Goal: Task Accomplishment & Management: Manage account settings

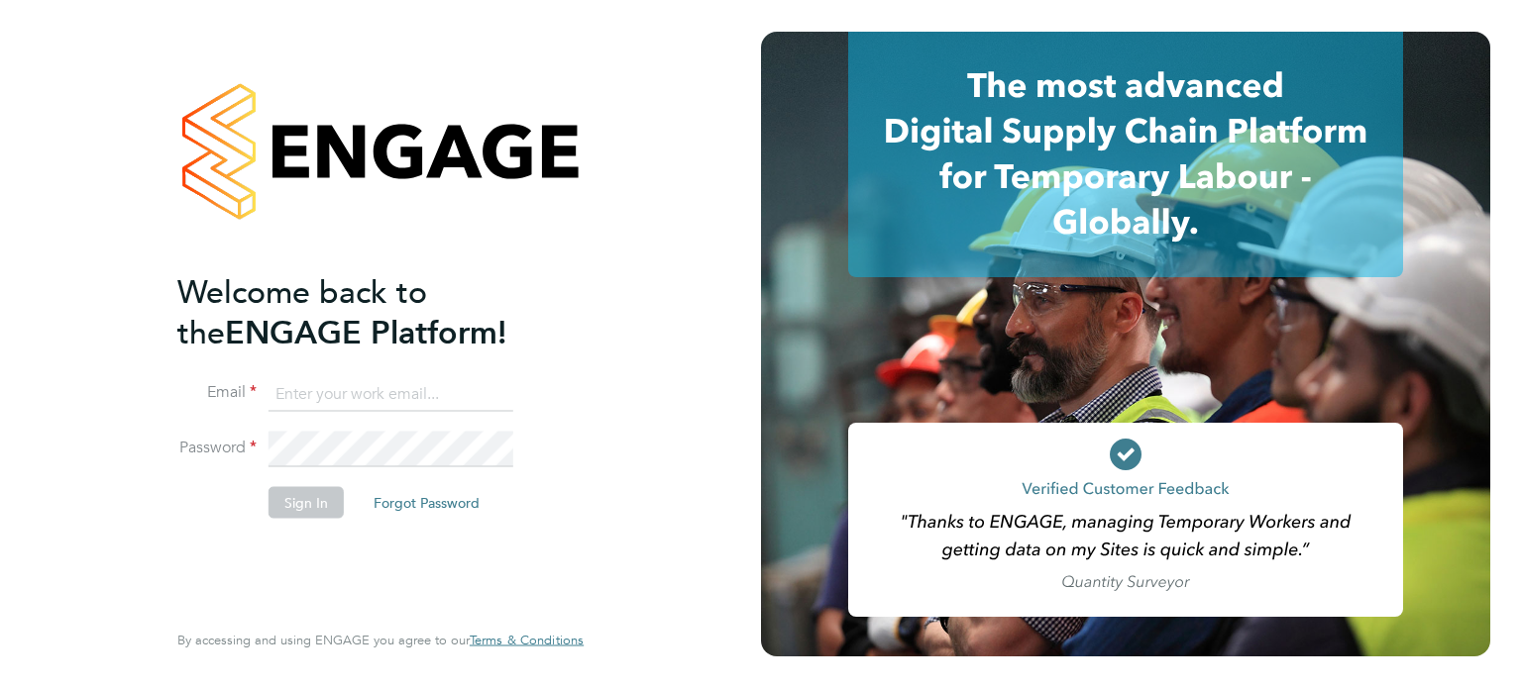
type input "[EMAIL_ADDRESS][DOMAIN_NAME]"
click at [295, 510] on button "Sign In" at bounding box center [305, 502] width 75 height 32
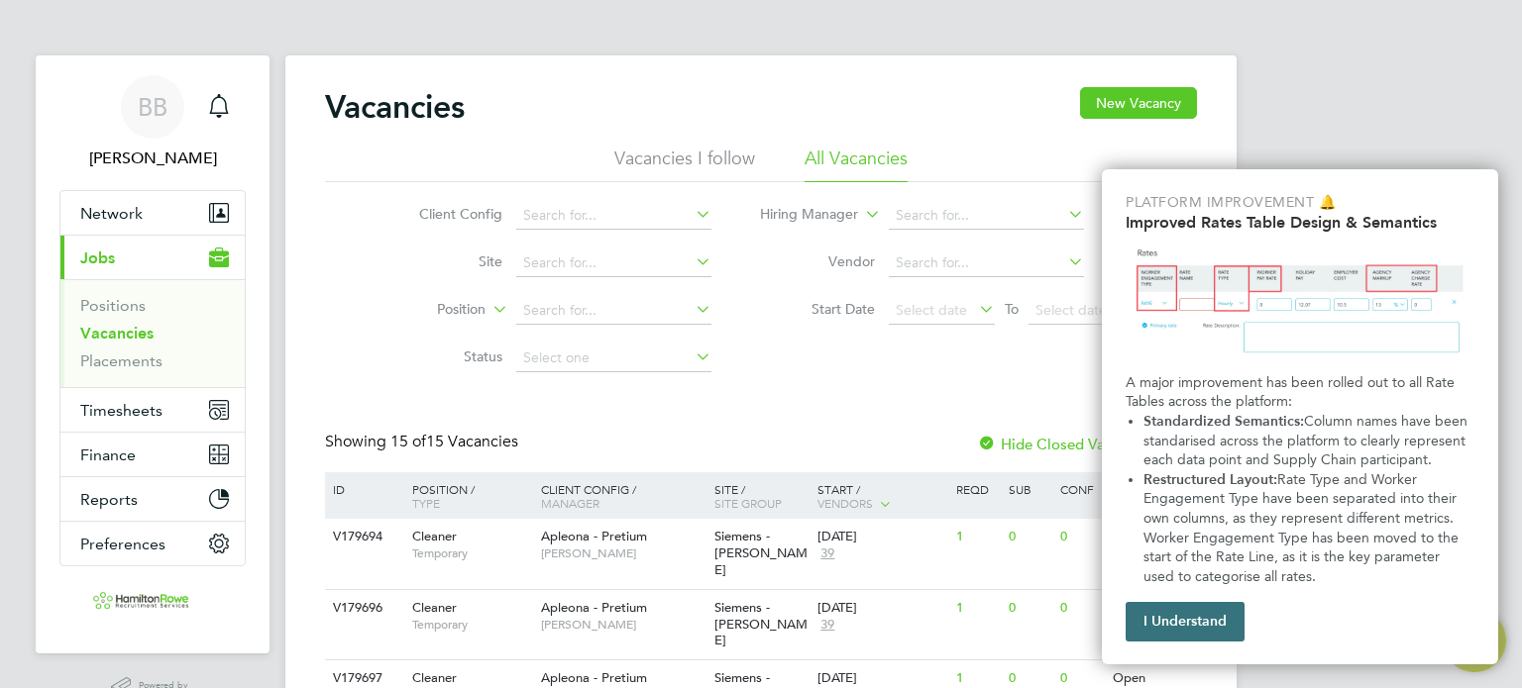
click at [1190, 628] on button "I Understand" at bounding box center [1184, 622] width 119 height 40
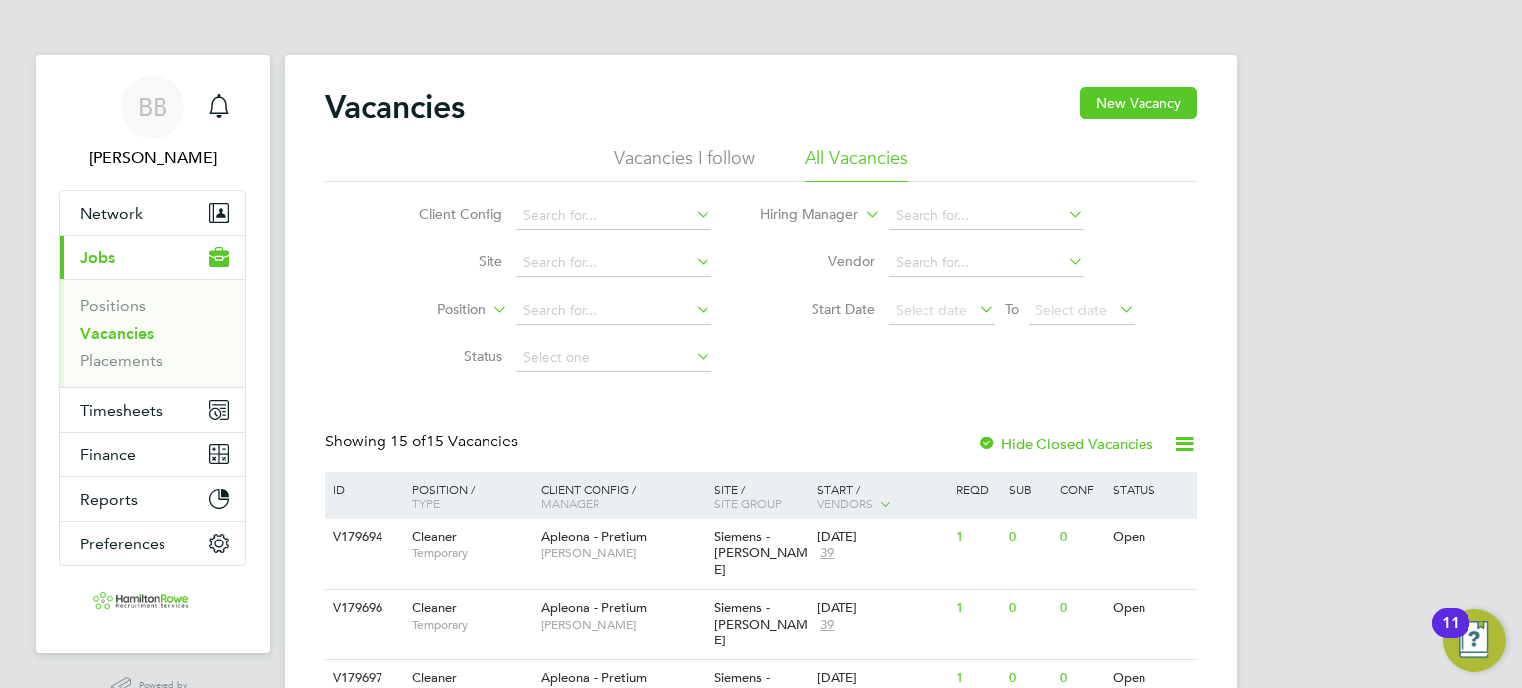
scroll to position [1, 0]
